Goal: Transaction & Acquisition: Purchase product/service

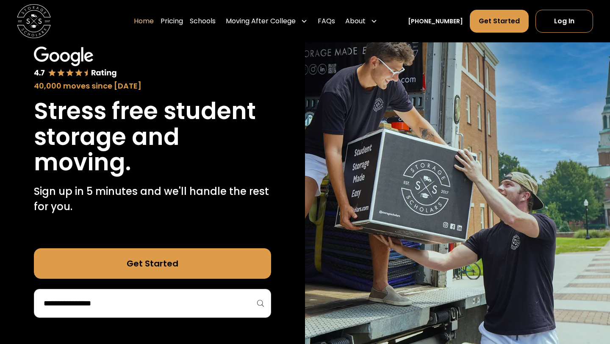
scroll to position [51, 0]
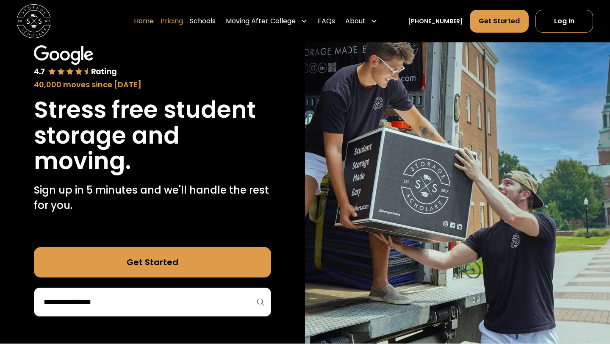
click at [183, 19] on link "Pricing" at bounding box center [172, 21] width 22 height 24
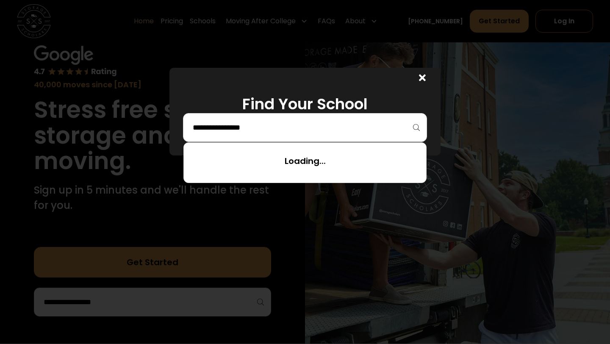
click at [242, 122] on input "search" at bounding box center [305, 127] width 226 height 14
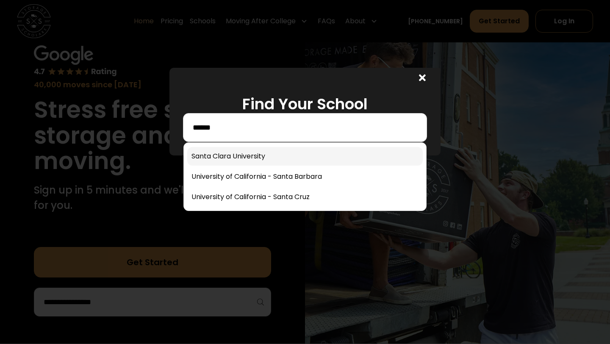
type input "*****"
click at [228, 151] on link at bounding box center [305, 156] width 236 height 19
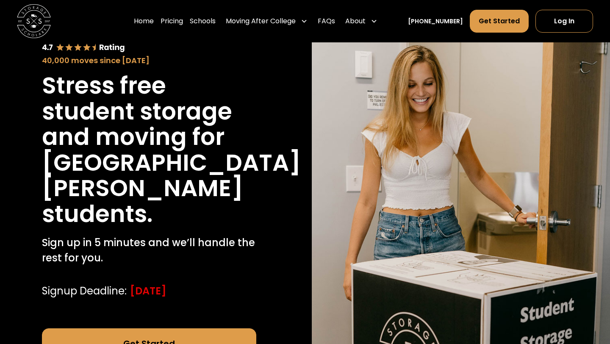
scroll to position [74, 0]
